Goal: Transaction & Acquisition: Purchase product/service

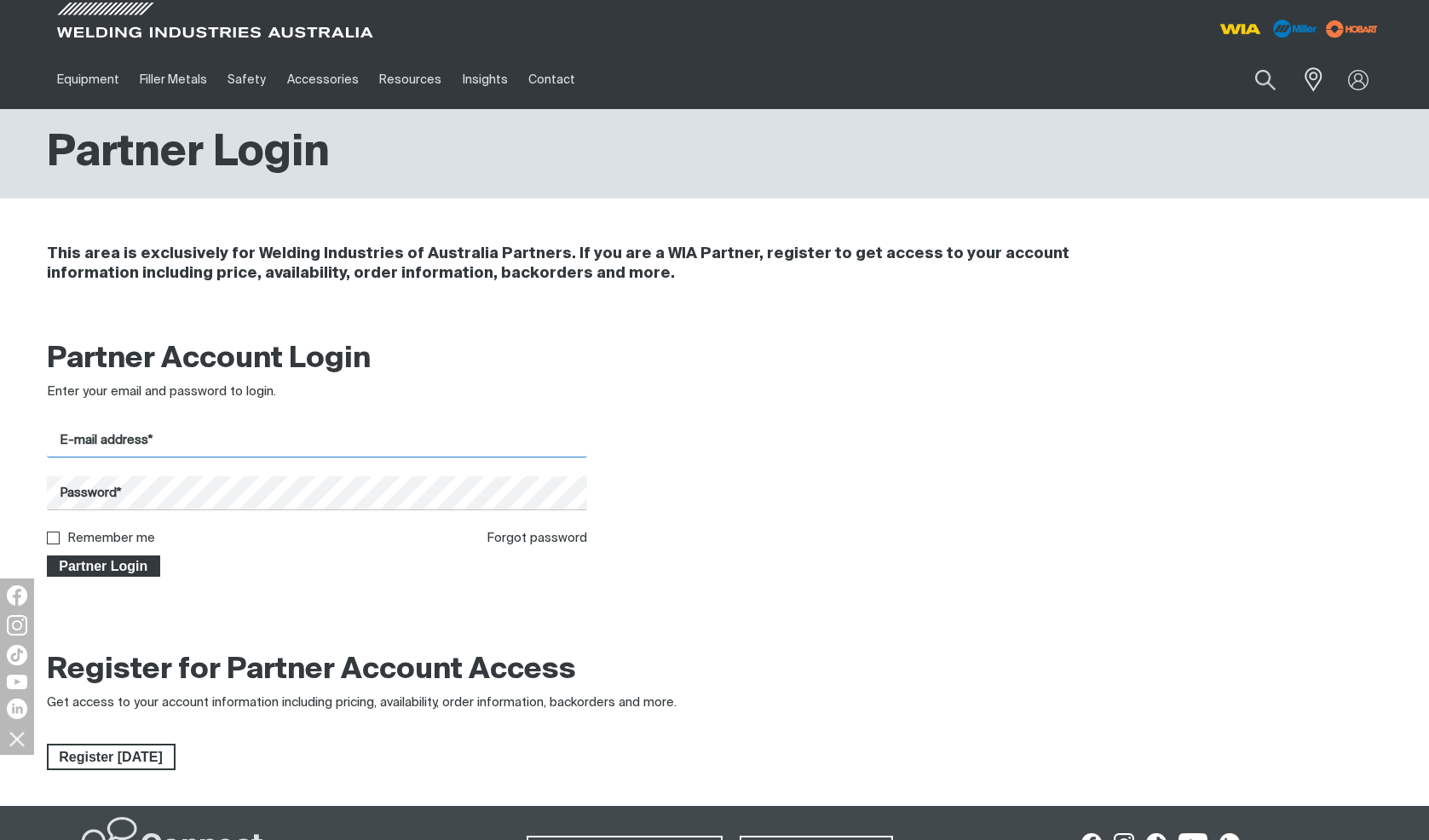
type input "[PERSON_NAME][EMAIL_ADDRESS][DOMAIN_NAME]"
click at [83, 557] on span "Partner Login" at bounding box center [103, 566] width 111 height 22
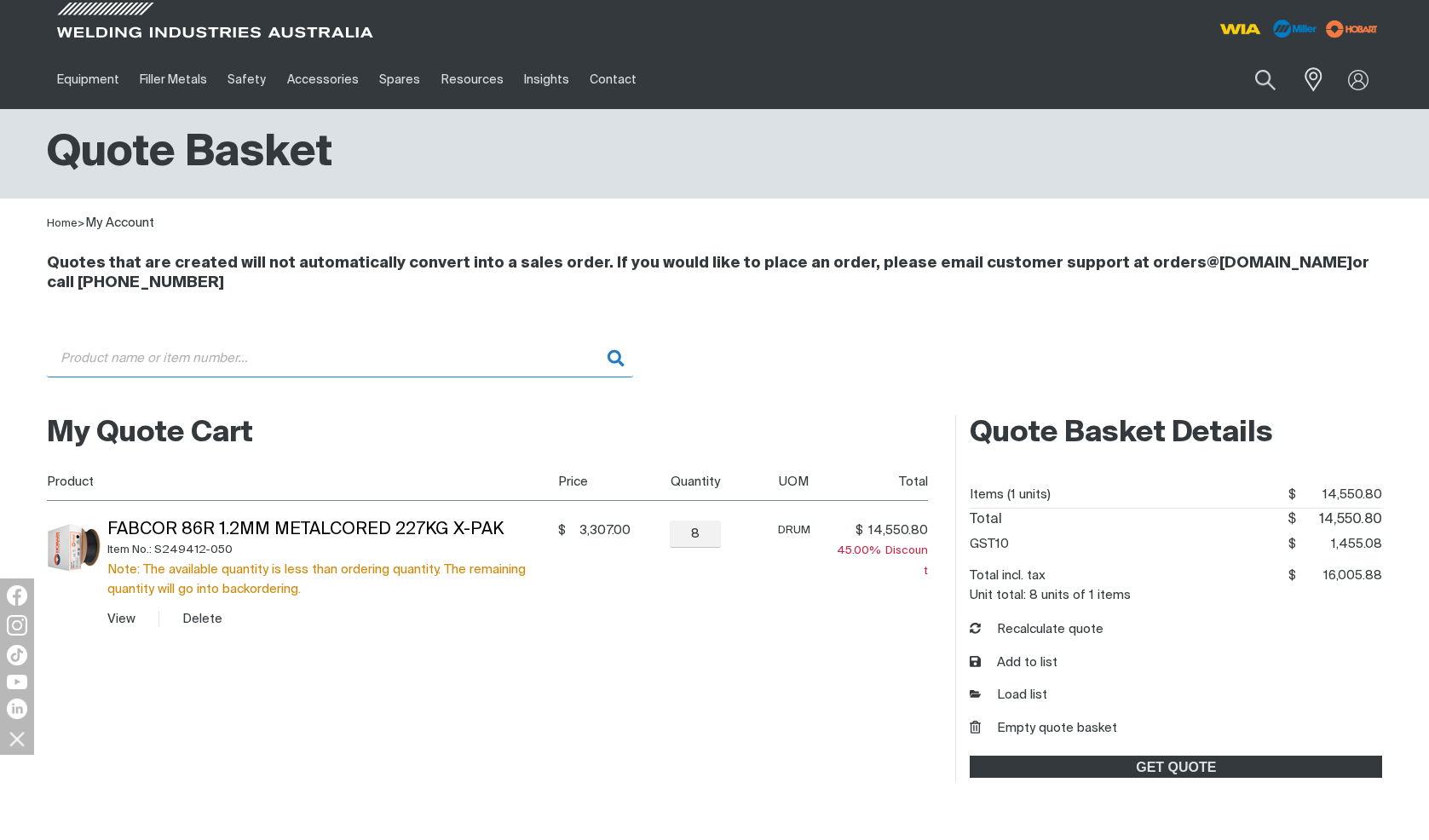
click at [252, 362] on input "Search" at bounding box center [340, 358] width 586 height 38
paste input "3,193.08"
type input "3,193.08"
click at [165, 358] on input "Search" at bounding box center [340, 358] width 586 height 38
paste input "MR206351"
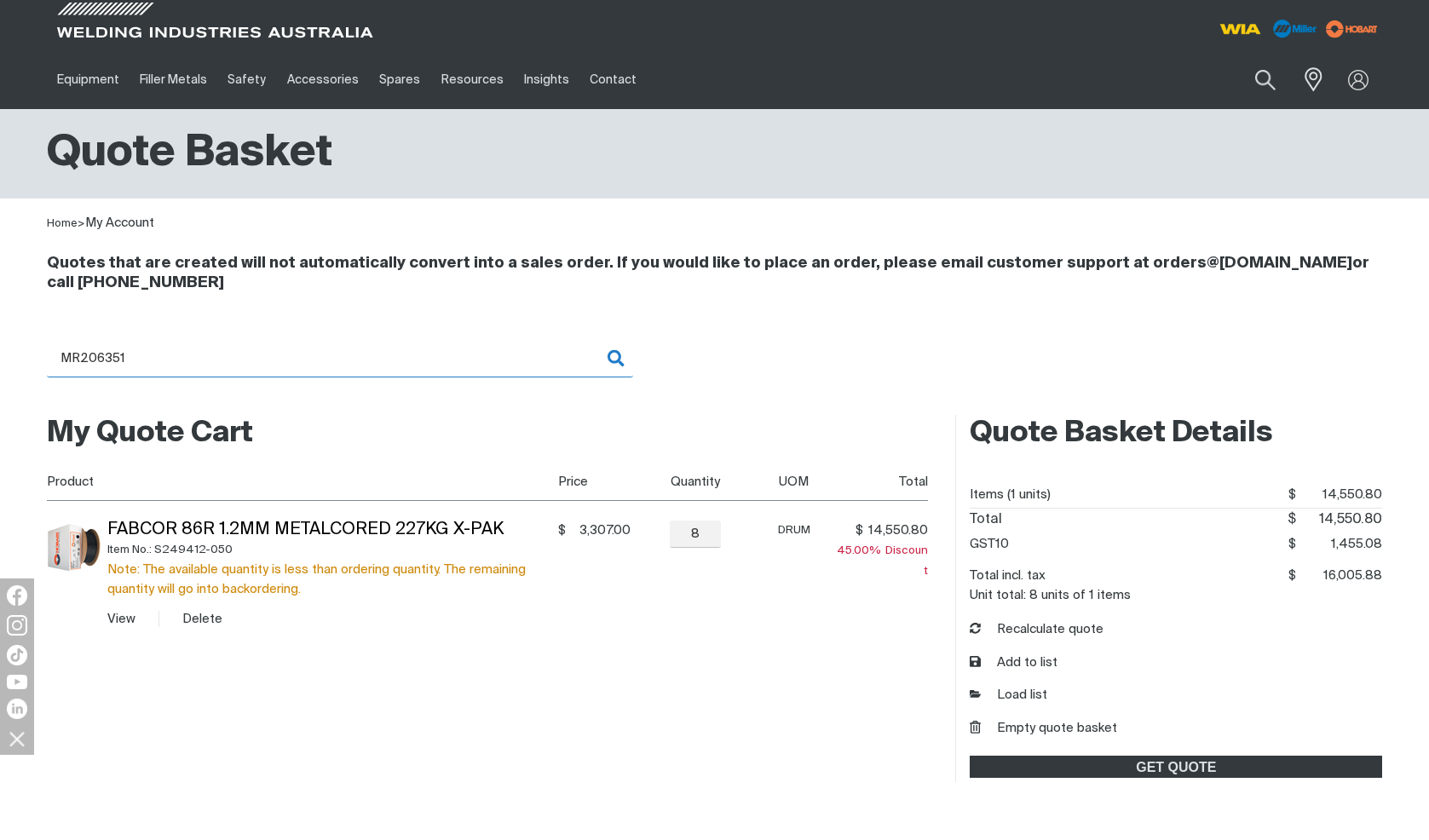
type input "MR206351"
click at [188, 362] on input "MR206351" at bounding box center [340, 358] width 586 height 38
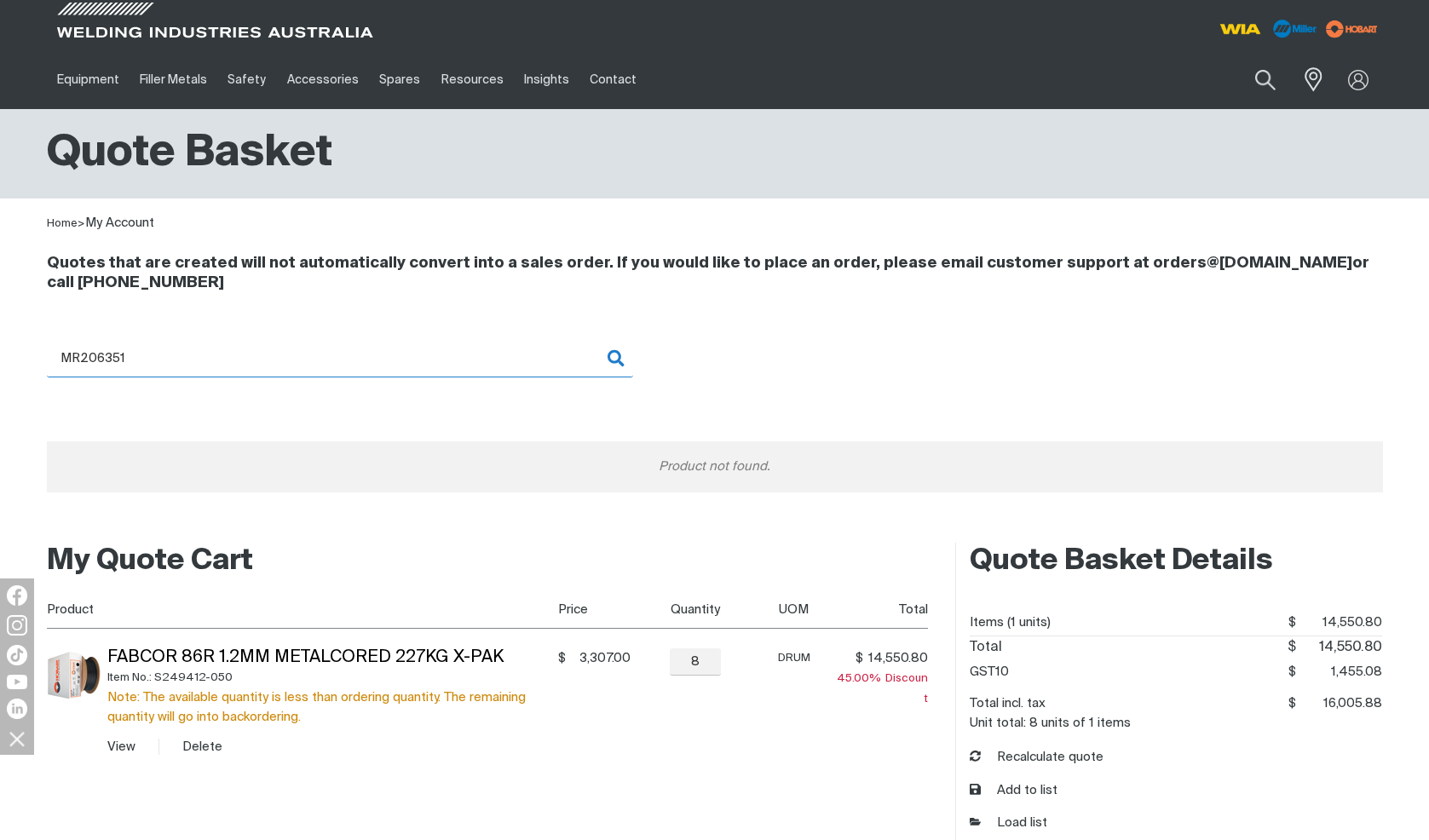
click at [188, 362] on input "MR206351" at bounding box center [340, 358] width 586 height 38
